Goal: Check status

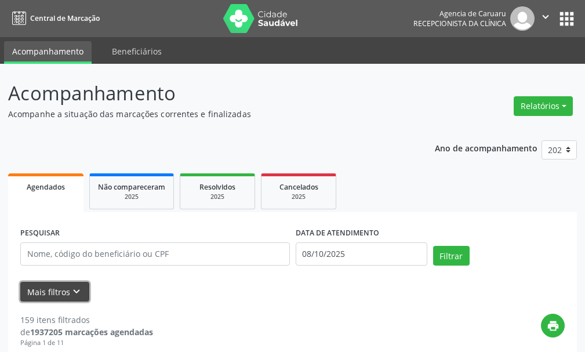
click at [45, 288] on button "Mais filtros keyboard_arrow_down" at bounding box center [54, 292] width 69 height 20
click at [48, 287] on button "Mais filtros keyboard_arrow_down" at bounding box center [54, 292] width 69 height 20
click at [0, 0] on div "Todos as unidades" at bounding box center [0, 0] width 0 height 0
click at [0, 0] on span "Agencia de Caruaru" at bounding box center [0, 0] width 0 height 0
click at [50, 292] on button "Mais filtros keyboard_arrow_down" at bounding box center [54, 292] width 69 height 20
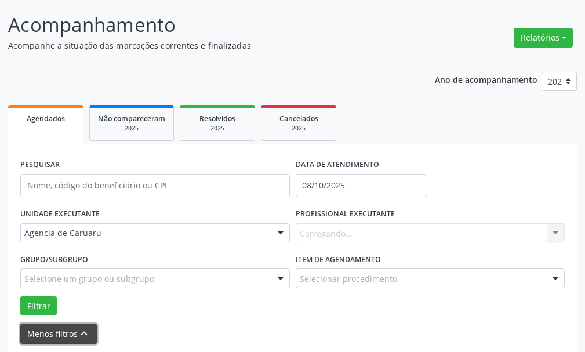
scroll to position [116, 0]
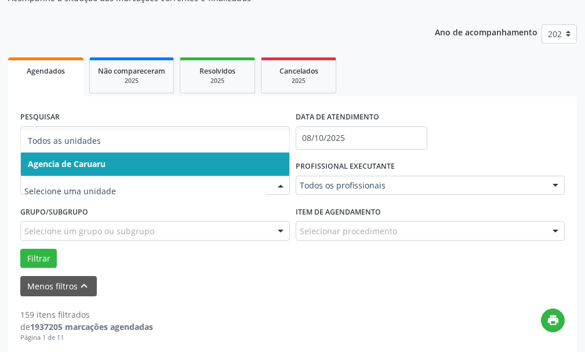
click at [104, 164] on span "Agencia de Caruaru" at bounding box center [67, 163] width 78 height 11
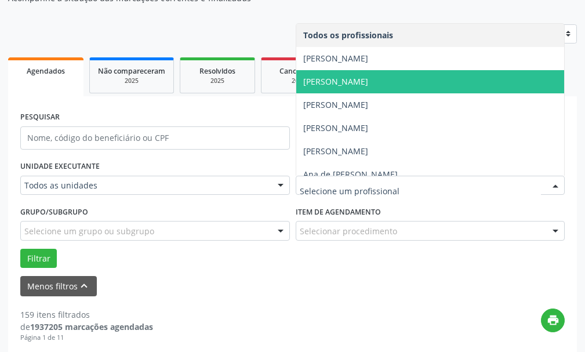
click at [324, 82] on span "Adriana Maria Alves Maciel" at bounding box center [335, 81] width 65 height 11
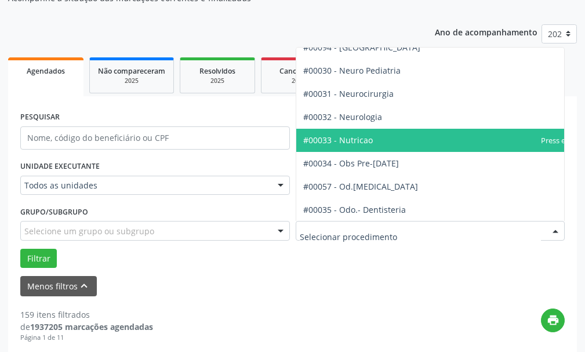
scroll to position [1160, 0]
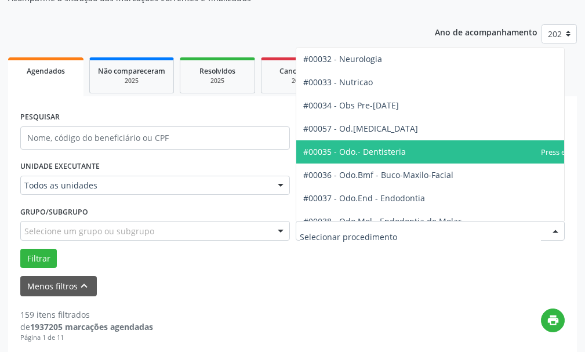
click at [367, 150] on span "#00035 - Odo.- Dentisteria" at bounding box center [354, 151] width 103 height 11
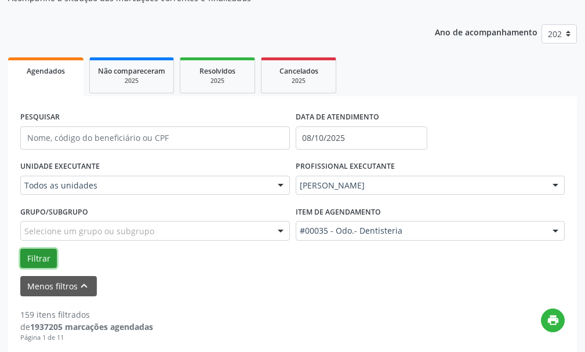
click at [35, 259] on button "Filtrar" at bounding box center [38, 259] width 37 height 20
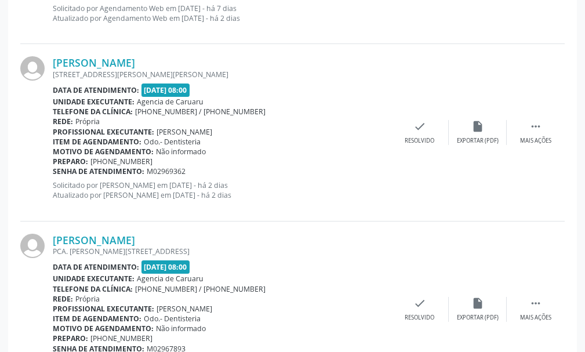
scroll to position [812, 0]
